Goal: Navigation & Orientation: Find specific page/section

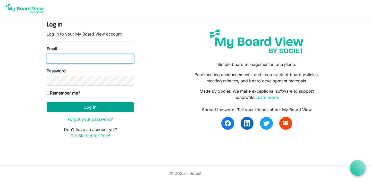
type input "[EMAIL_ADDRESS][DOMAIN_NAME]"
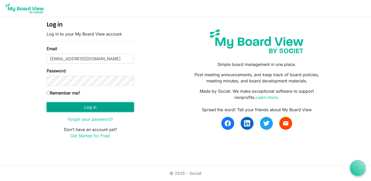
click at [98, 107] on button "Log in" at bounding box center [90, 107] width 87 height 10
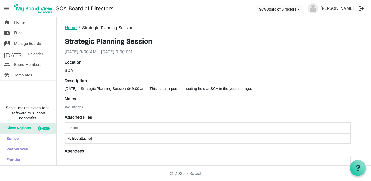
click at [66, 28] on link "Home" at bounding box center [71, 27] width 12 height 5
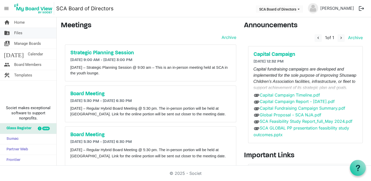
click at [20, 34] on span "Files" at bounding box center [18, 33] width 8 height 10
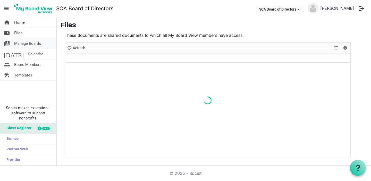
click at [26, 43] on span "Manage Boards" at bounding box center [27, 43] width 27 height 10
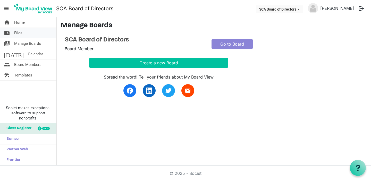
click at [19, 34] on span "Files" at bounding box center [18, 33] width 8 height 10
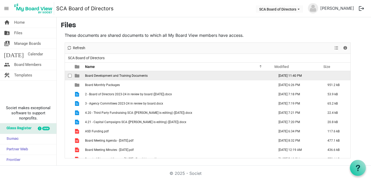
click at [144, 79] on td "Board Development and Training Documents" at bounding box center [177, 75] width 189 height 9
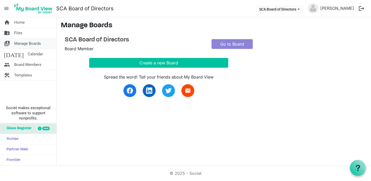
click at [28, 42] on span "Manage Boards" at bounding box center [27, 43] width 27 height 10
click at [26, 34] on link "folder_shared Files" at bounding box center [28, 33] width 56 height 10
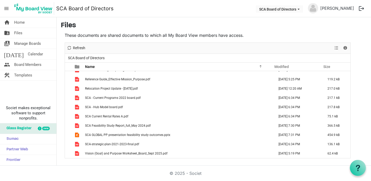
scroll to position [237, 0]
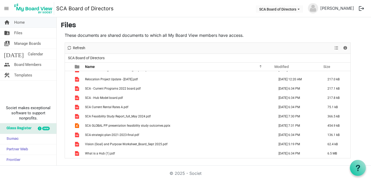
click at [20, 24] on span "Home" at bounding box center [19, 22] width 11 height 10
